Goal: Find specific page/section: Find specific page/section

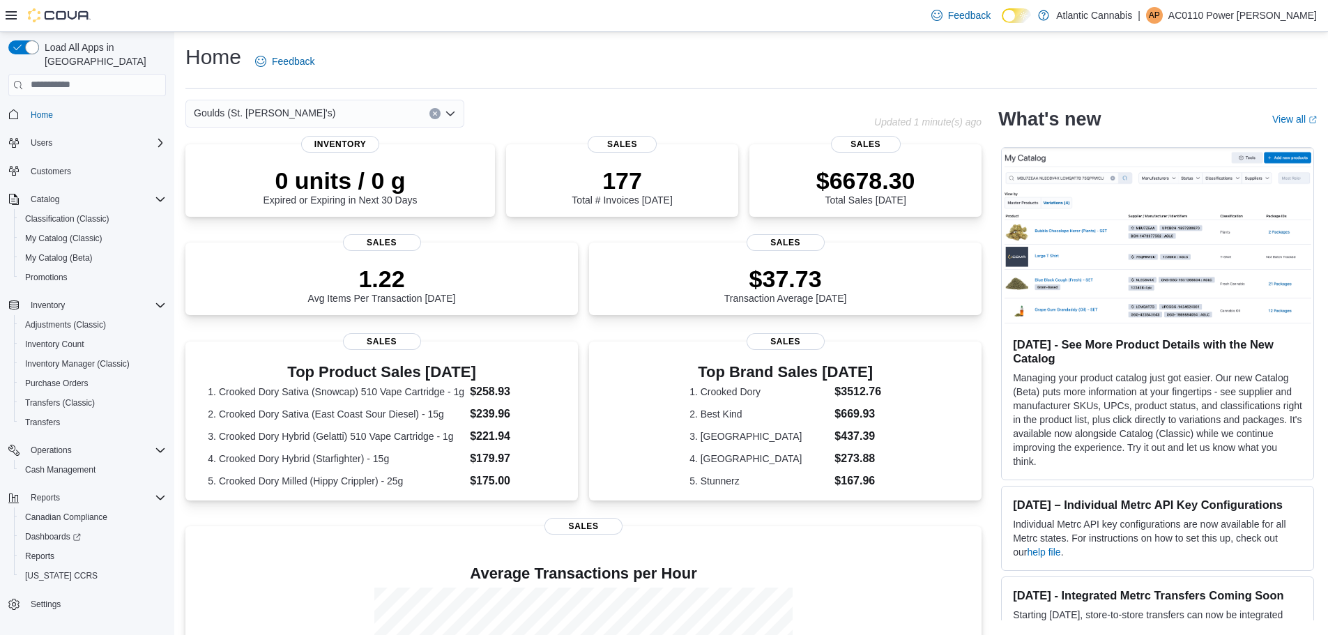
click at [455, 115] on icon "Open list of options" at bounding box center [450, 113] width 11 height 11
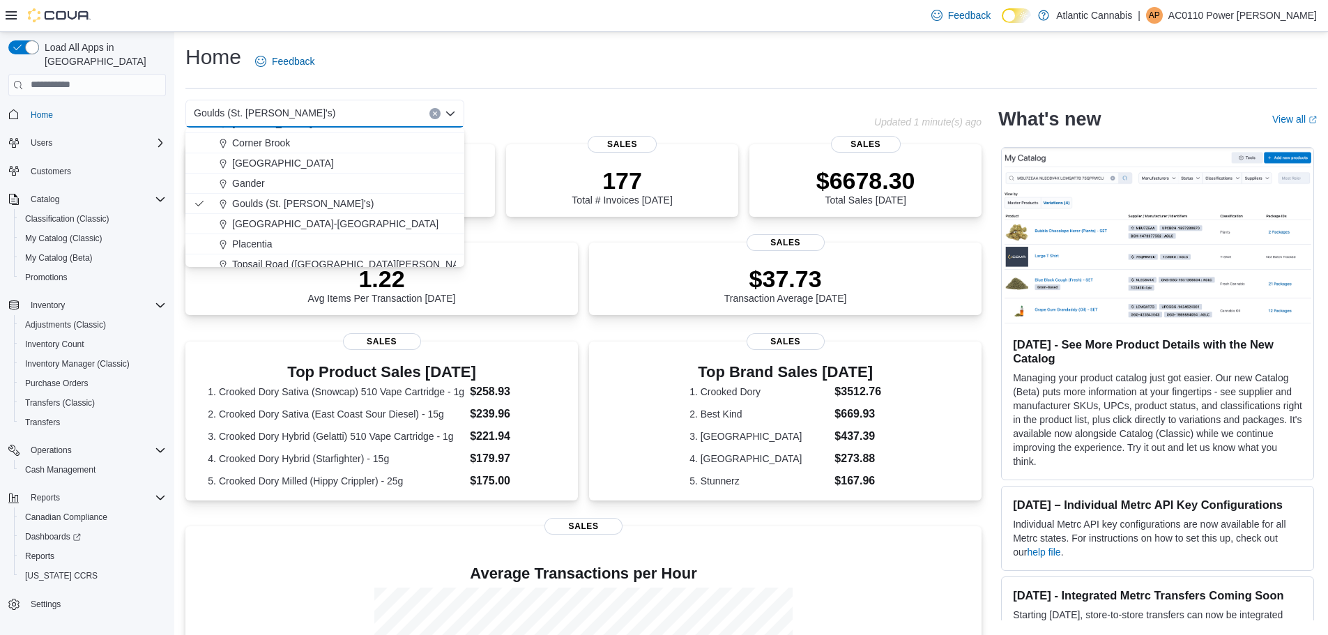
scroll to position [83, 0]
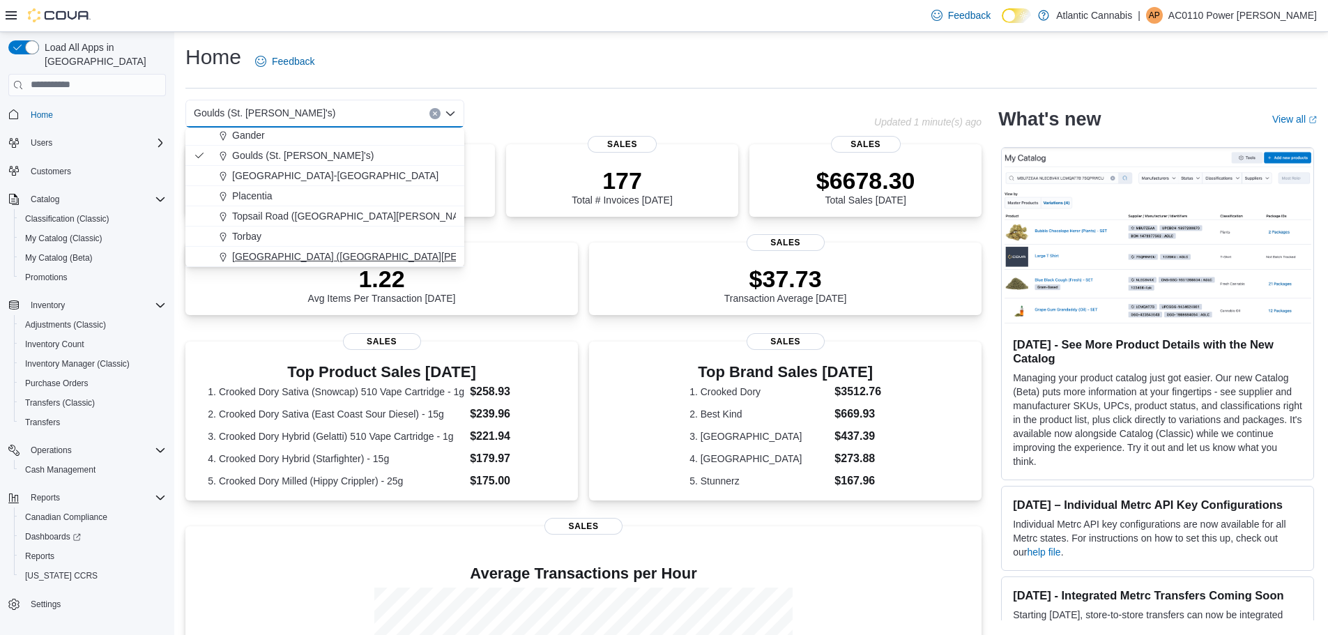
click at [275, 258] on span "[GEOGRAPHIC_DATA] ([GEOGRAPHIC_DATA][PERSON_NAME])" at bounding box center [378, 257] width 293 height 14
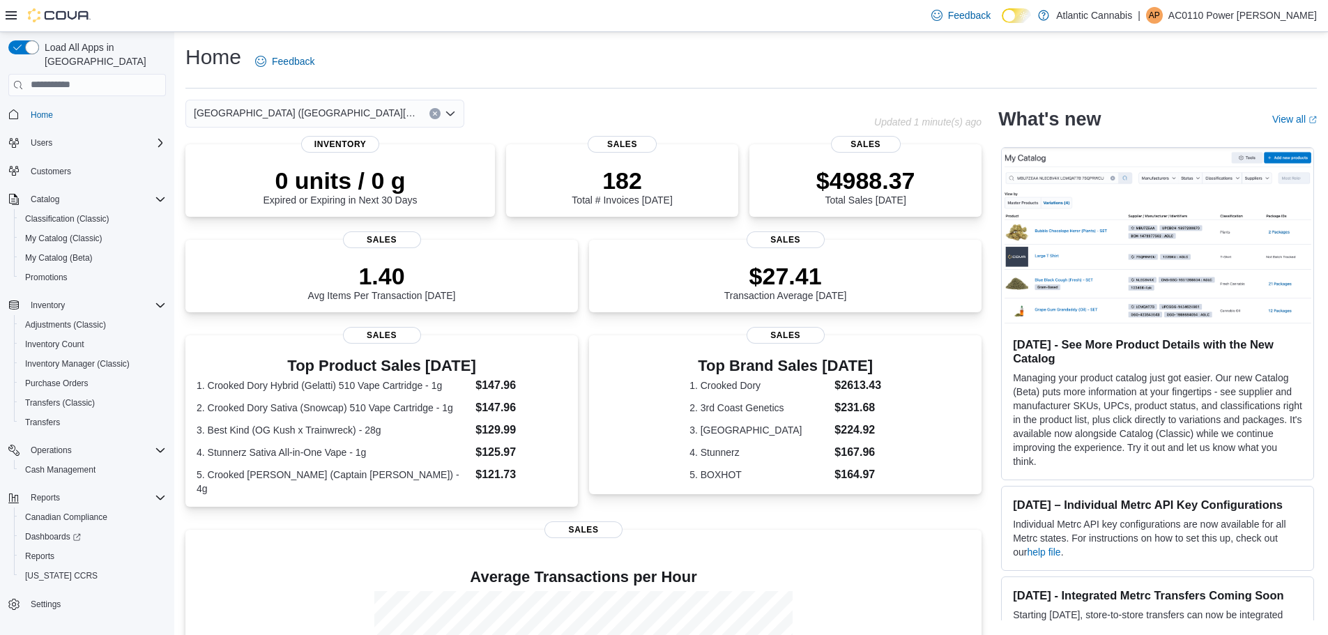
click at [453, 112] on icon "Open list of options" at bounding box center [450, 113] width 8 height 4
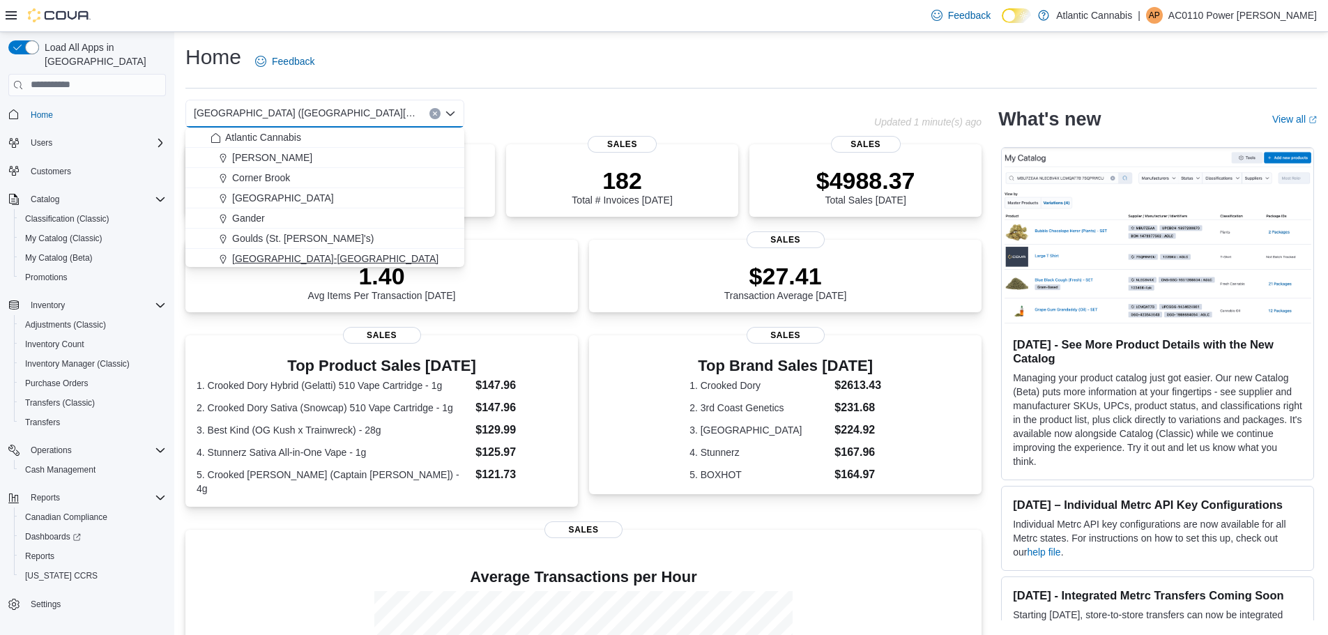
click at [278, 257] on span "[GEOGRAPHIC_DATA]-[GEOGRAPHIC_DATA]" at bounding box center [335, 259] width 206 height 14
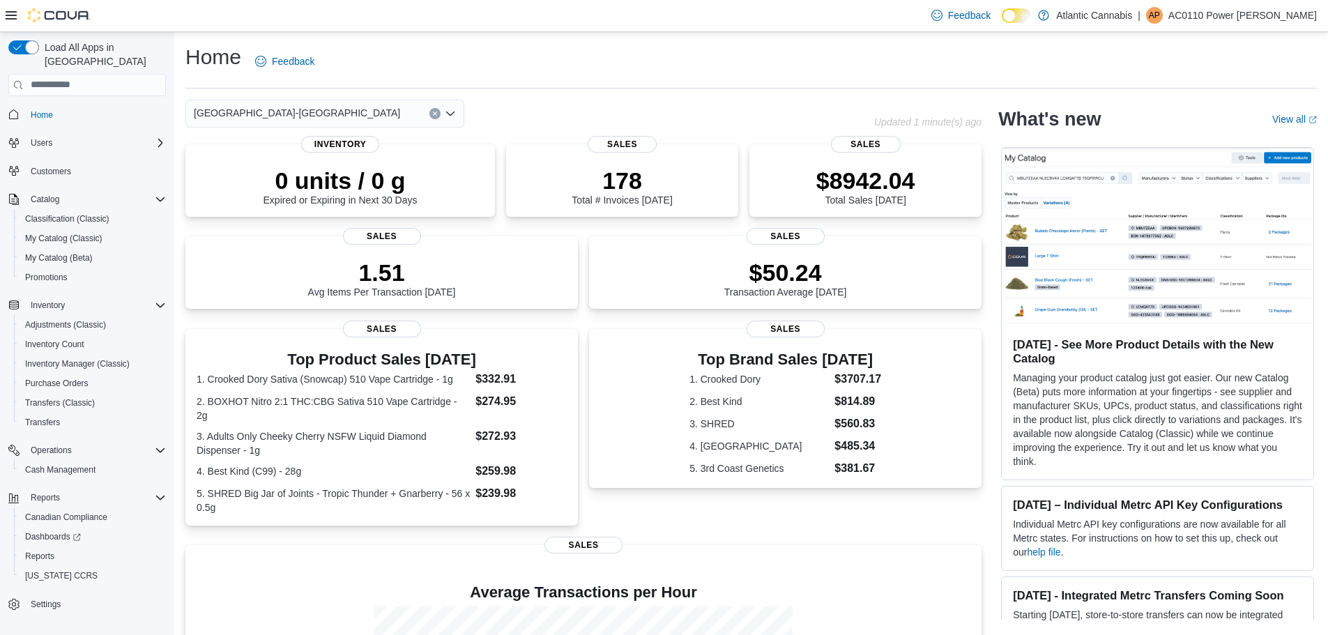
click at [446, 111] on icon "Open list of options" at bounding box center [450, 113] width 11 height 11
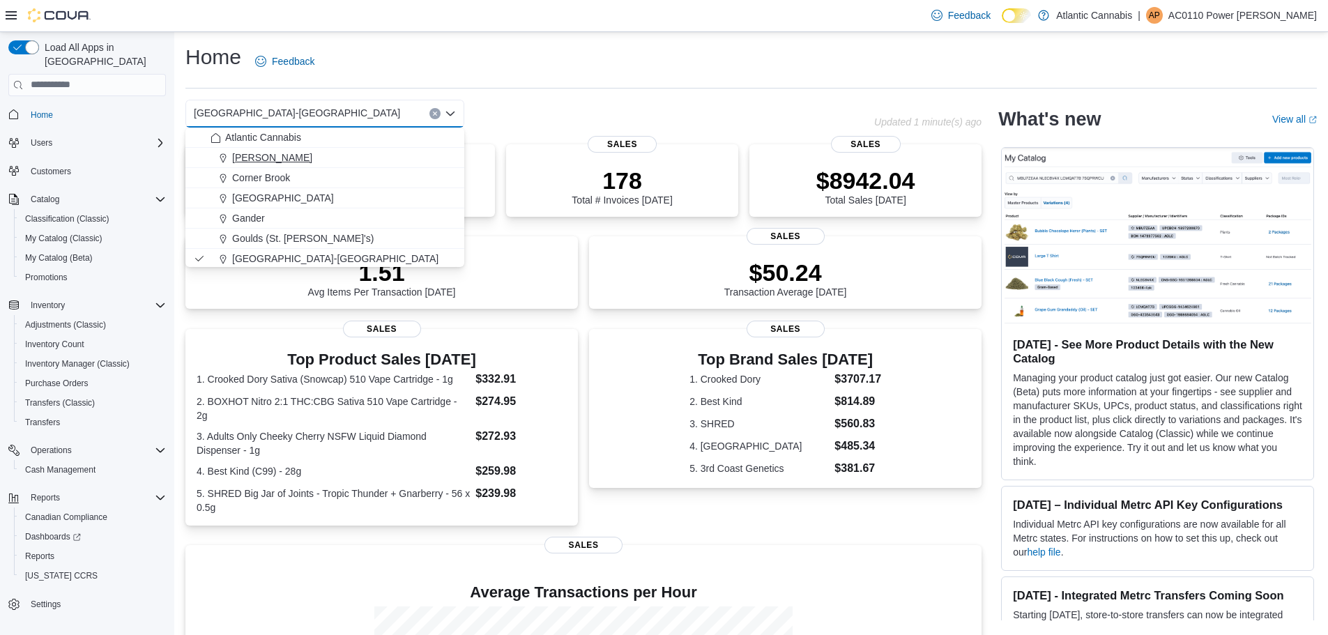
click at [279, 155] on span "[PERSON_NAME]" at bounding box center [272, 158] width 80 height 14
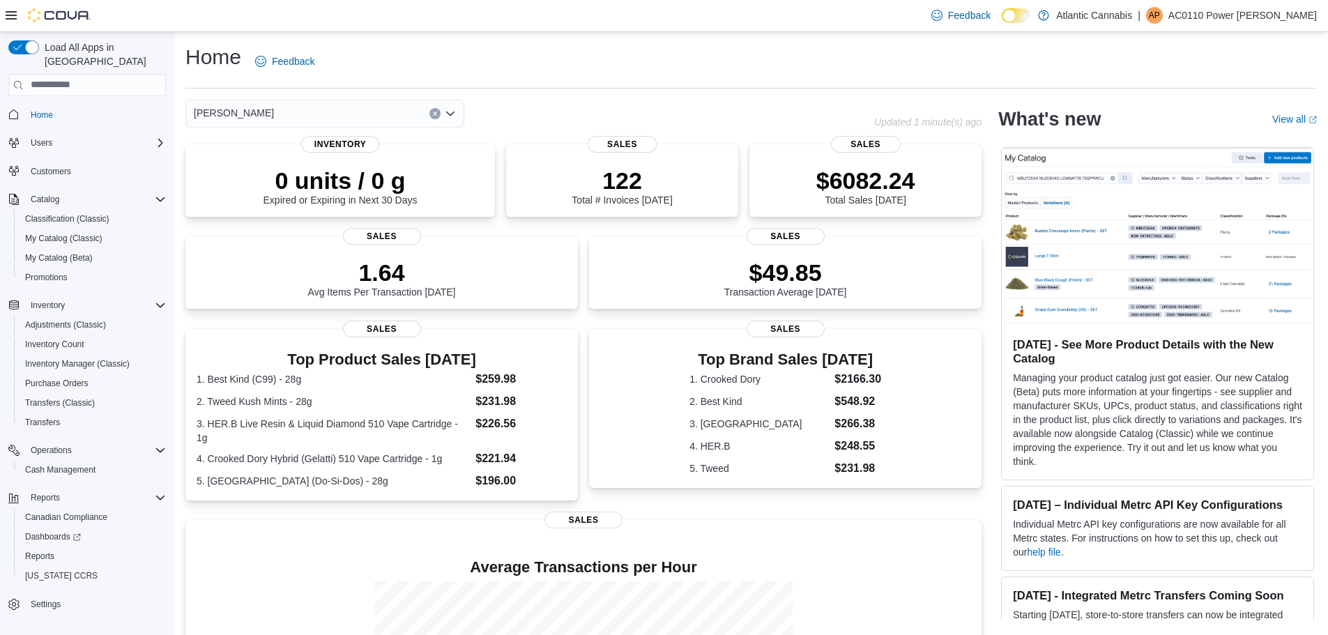
click at [446, 109] on icon "Open list of options" at bounding box center [450, 113] width 11 height 11
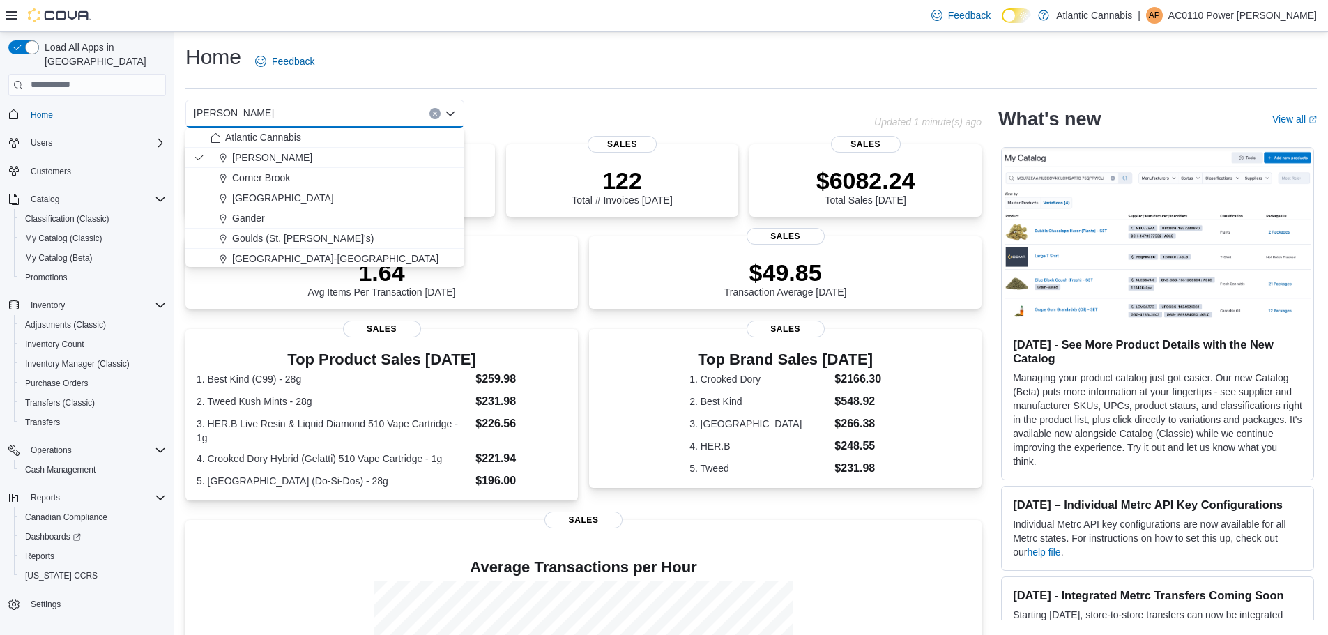
click at [337, 198] on div "[GEOGRAPHIC_DATA]" at bounding box center [333, 198] width 245 height 14
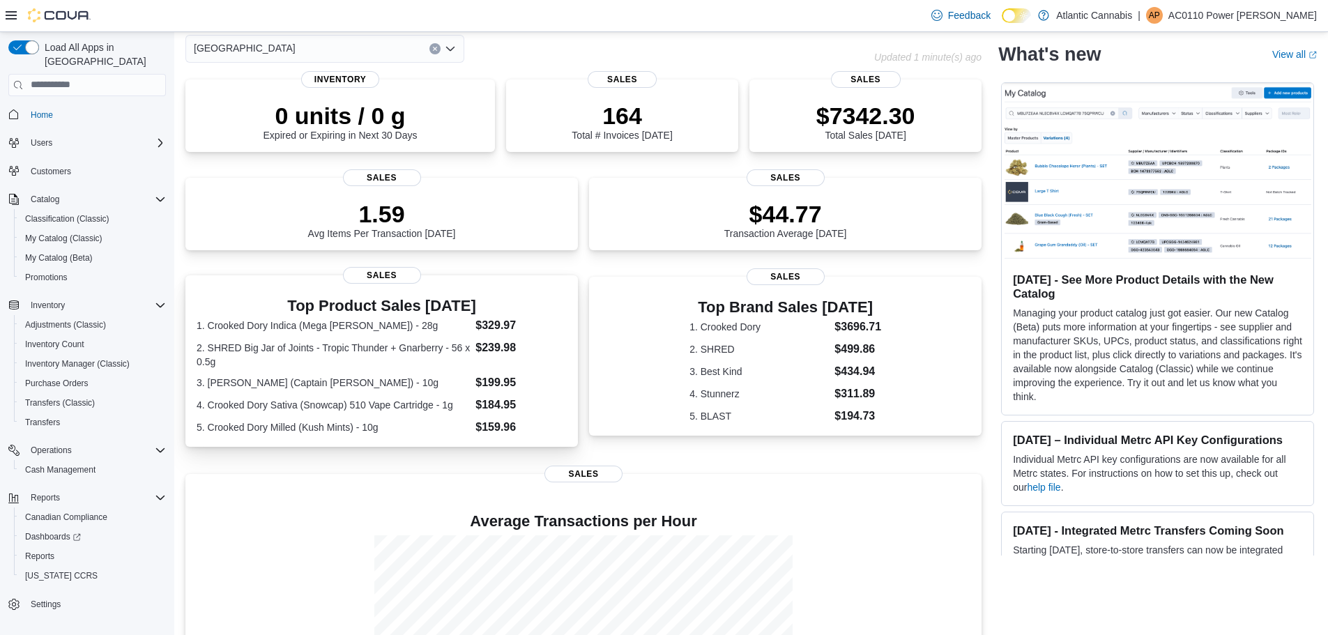
scroll to position [0, 0]
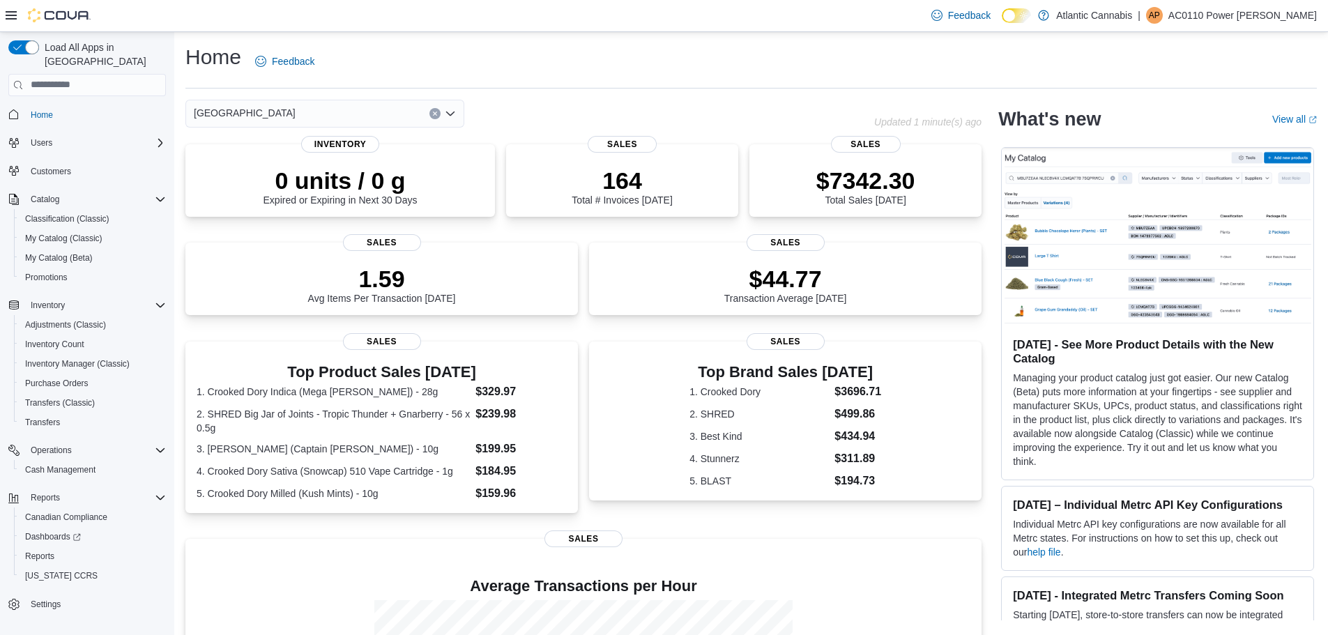
click at [450, 114] on icon "Open list of options" at bounding box center [450, 113] width 8 height 4
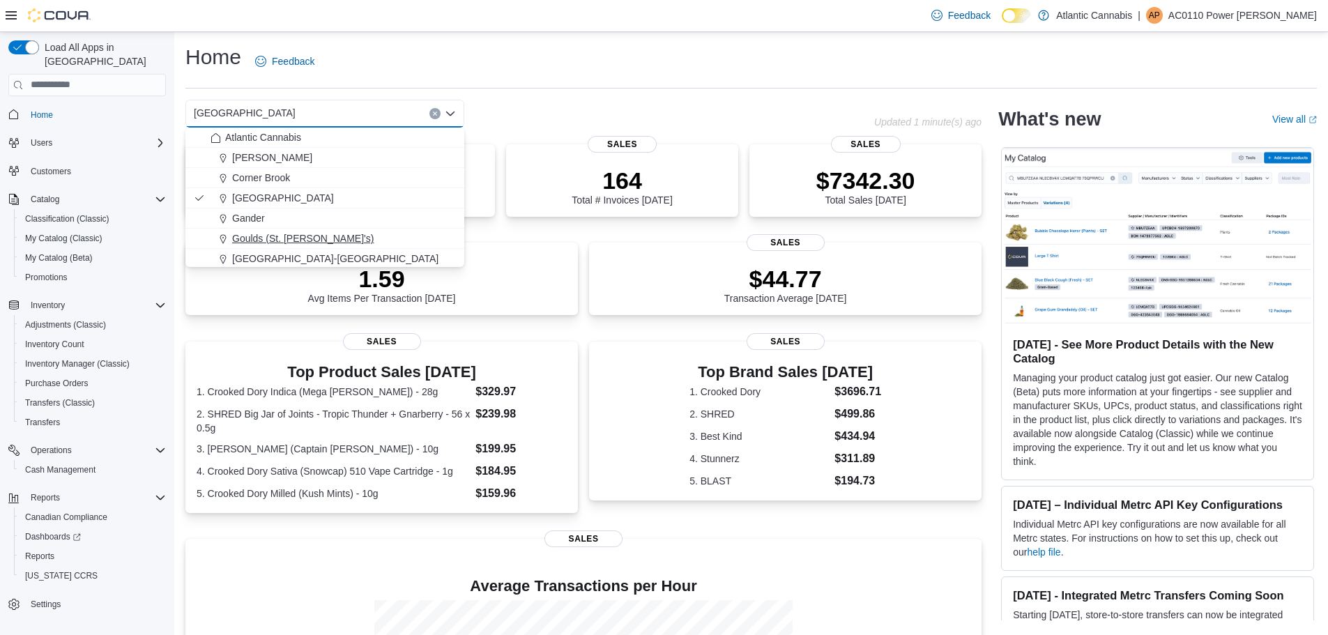
click at [266, 234] on span "Goulds (St. [PERSON_NAME]'s)" at bounding box center [303, 238] width 142 height 14
